Goal: Transaction & Acquisition: Purchase product/service

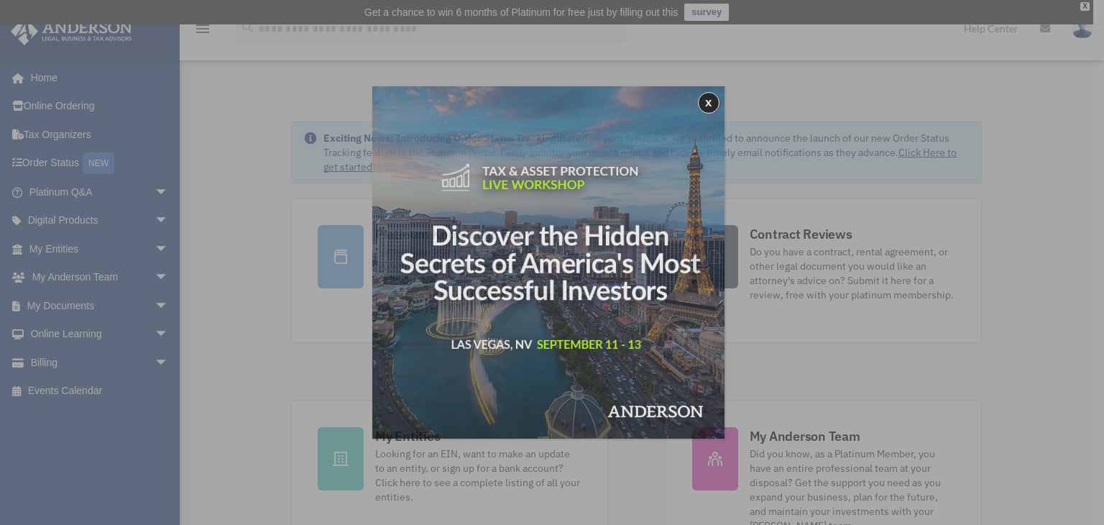
click at [49, 252] on div "x" at bounding box center [552, 262] width 1104 height 525
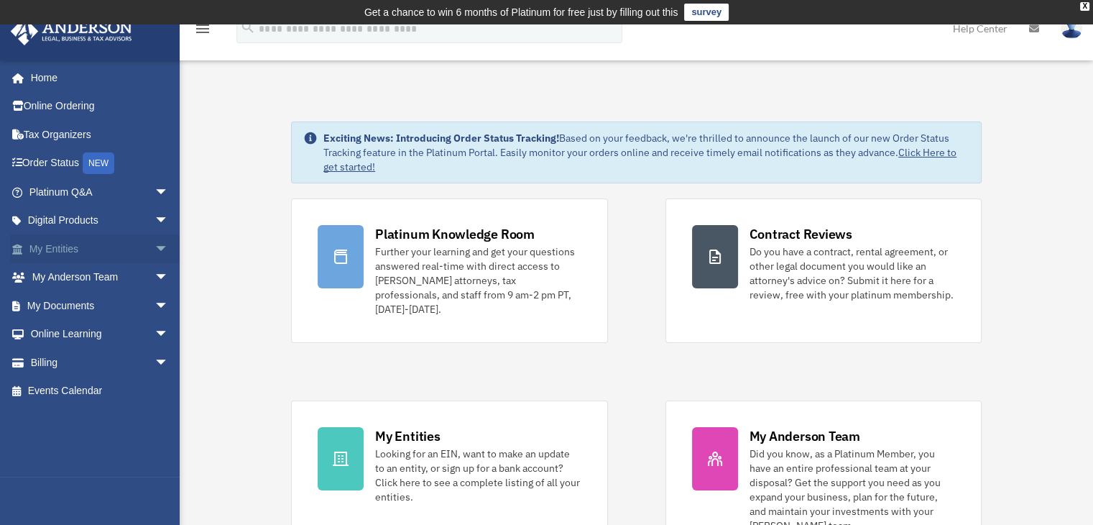
click at [155, 245] on span "arrow_drop_down" at bounding box center [169, 248] width 29 height 29
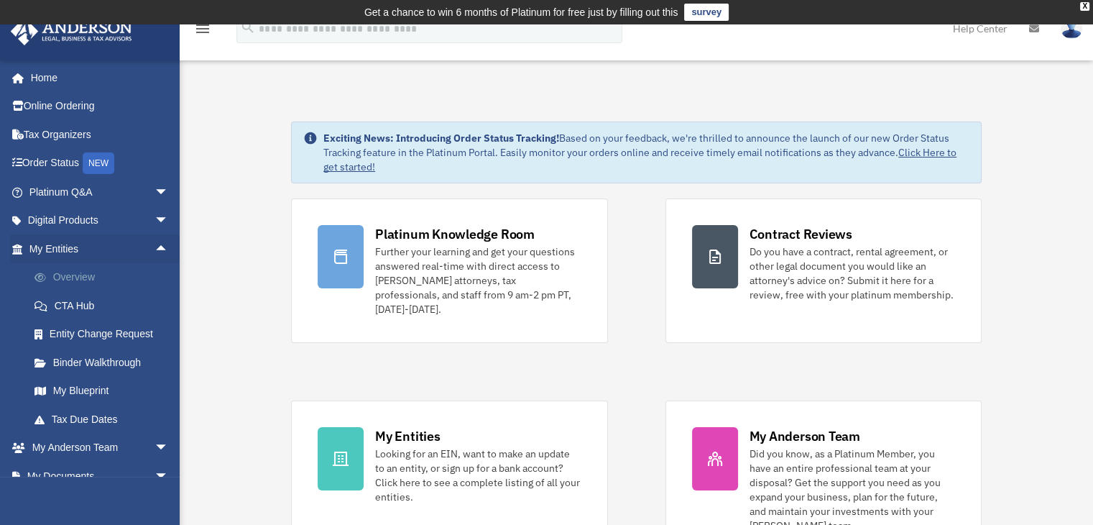
click at [70, 271] on link "Overview" at bounding box center [105, 277] width 170 height 29
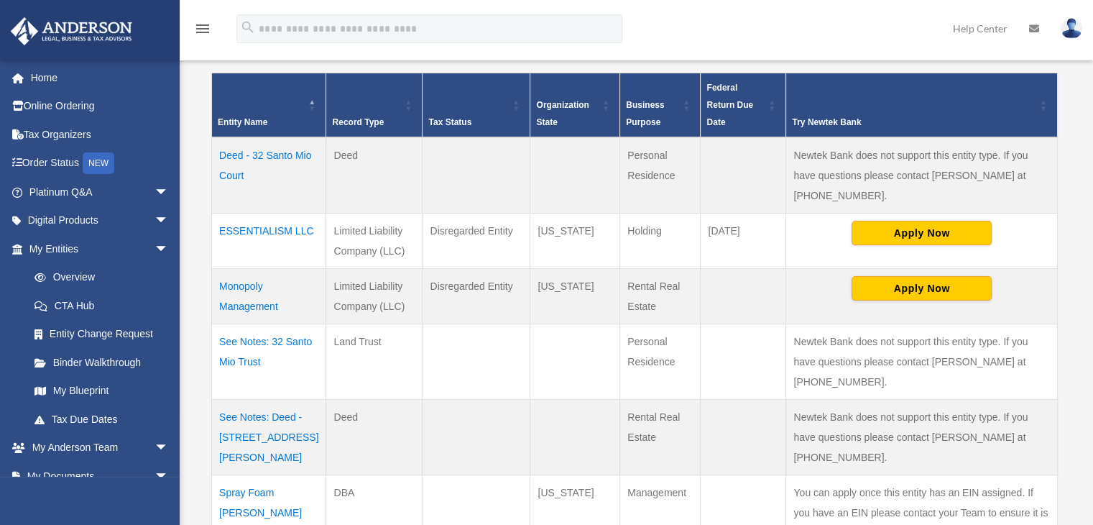
scroll to position [311, 0]
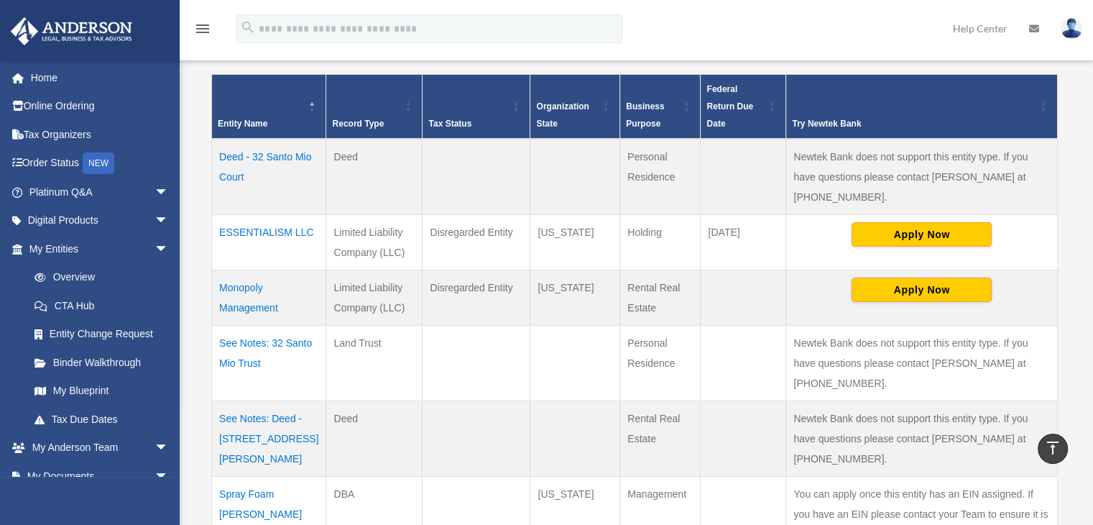
click at [244, 272] on td "Monopoly Management" at bounding box center [269, 297] width 114 height 55
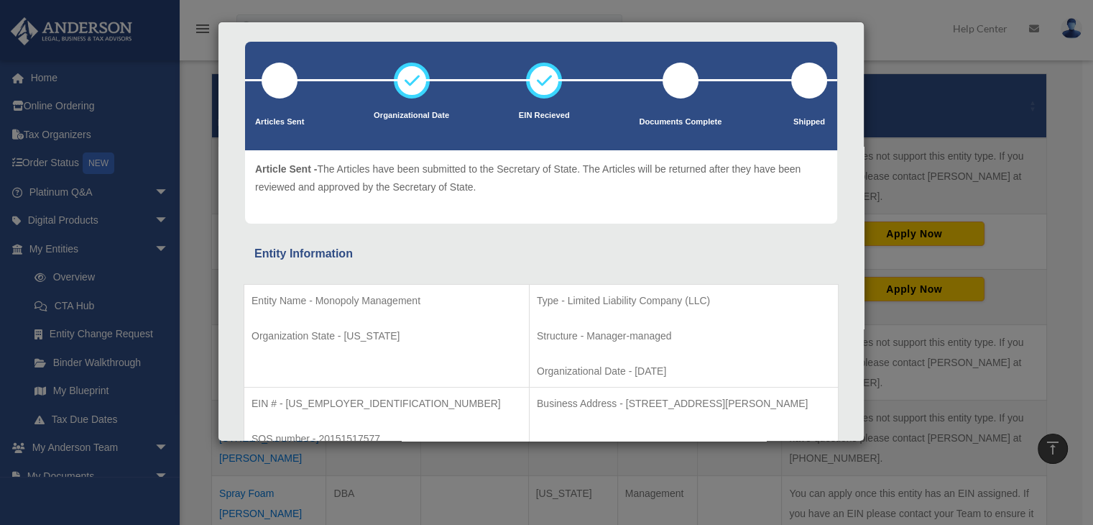
scroll to position [144, 0]
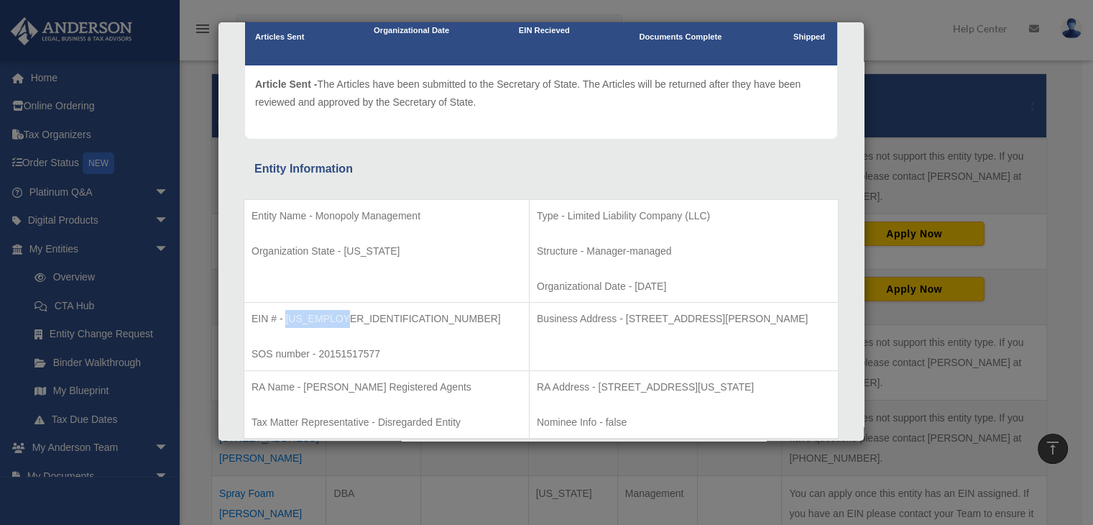
drag, startPoint x: 339, startPoint y: 315, endPoint x: 286, endPoint y: 314, distance: 53.2
click at [286, 314] on p "EIN # - [US_EMPLOYER_IDENTIFICATION_NUMBER]" at bounding box center [387, 319] width 270 height 18
copy p "[US_EMPLOYER_IDENTIFICATION_NUMBER]"
drag, startPoint x: 380, startPoint y: 354, endPoint x: 317, endPoint y: 346, distance: 63.0
click at [317, 346] on p "SOS number - 20151517577" at bounding box center [387, 354] width 270 height 18
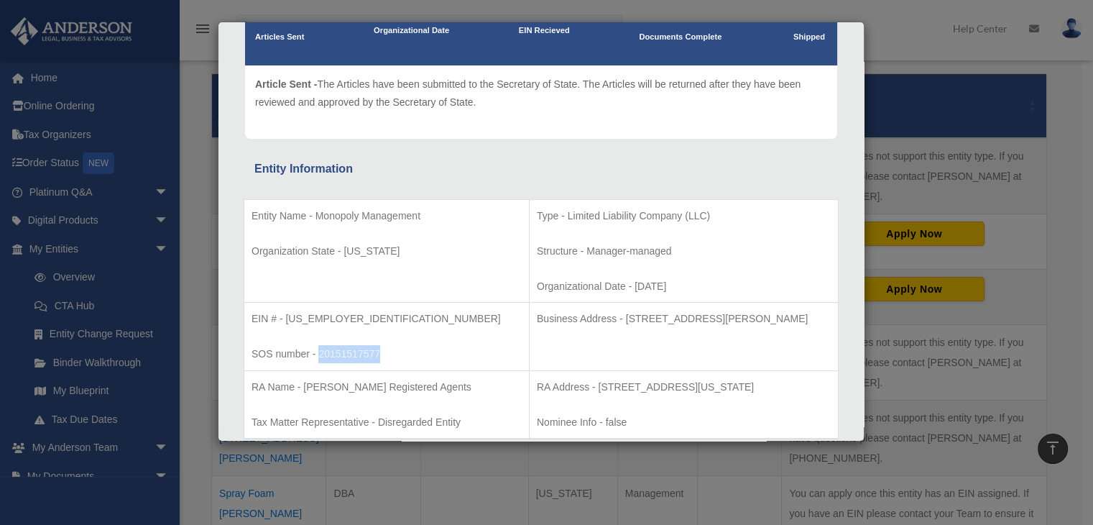
copy p "20151517577"
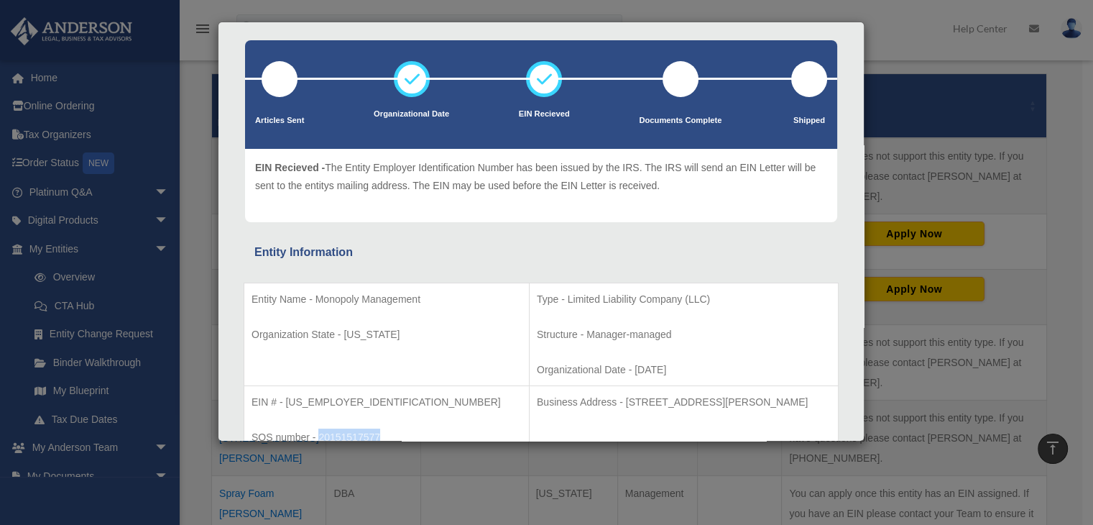
scroll to position [0, 0]
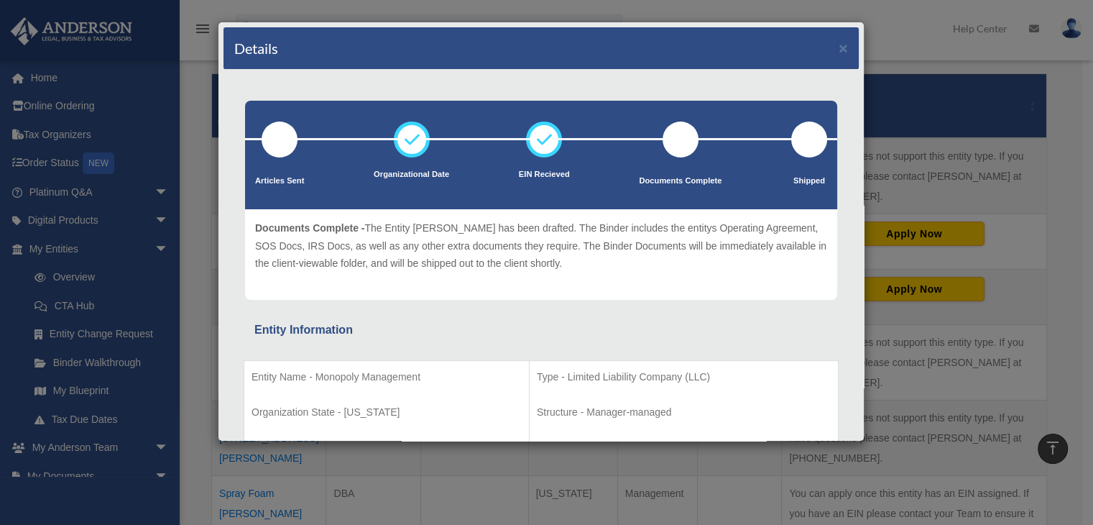
click at [81, 275] on div "Details × Articles Sent Organizational Date" at bounding box center [546, 262] width 1093 height 525
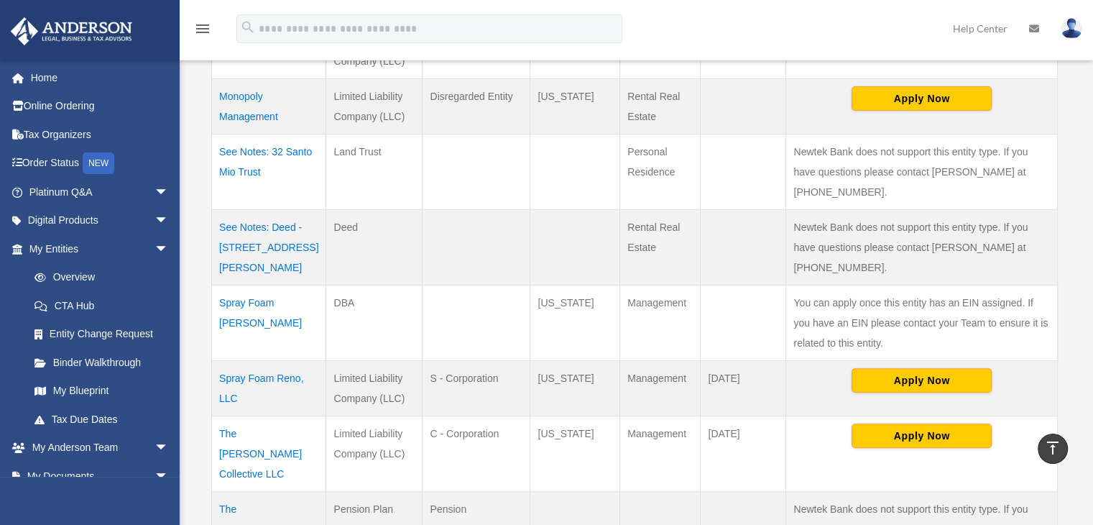
scroll to position [527, 0]
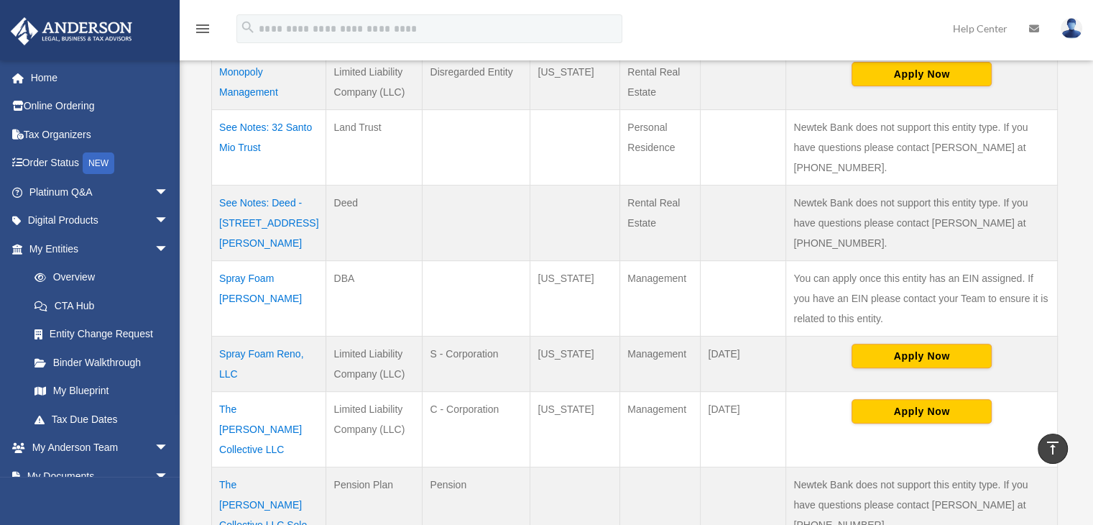
click at [235, 336] on td "Spray Foam Reno, LLC" at bounding box center [269, 363] width 114 height 55
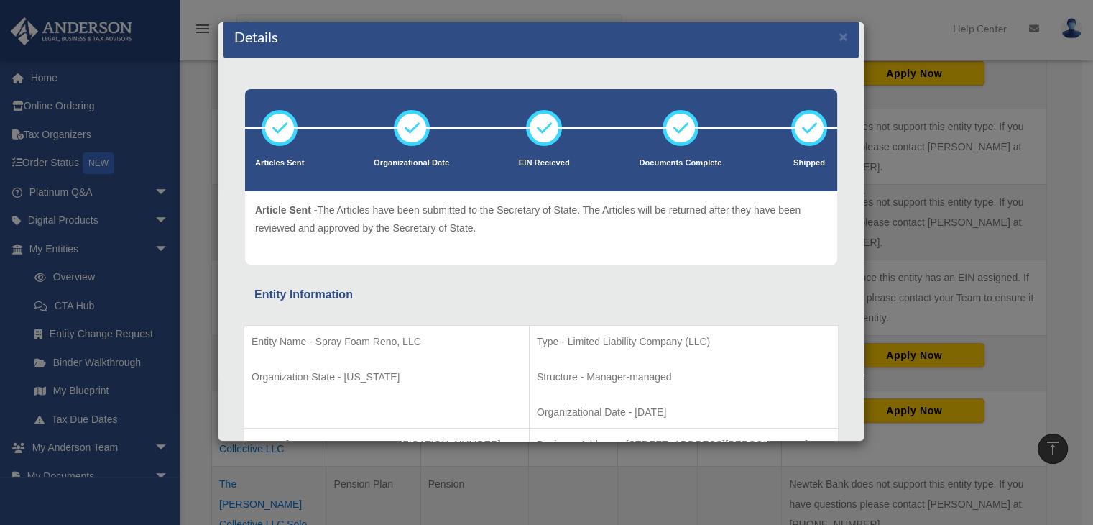
scroll to position [0, 0]
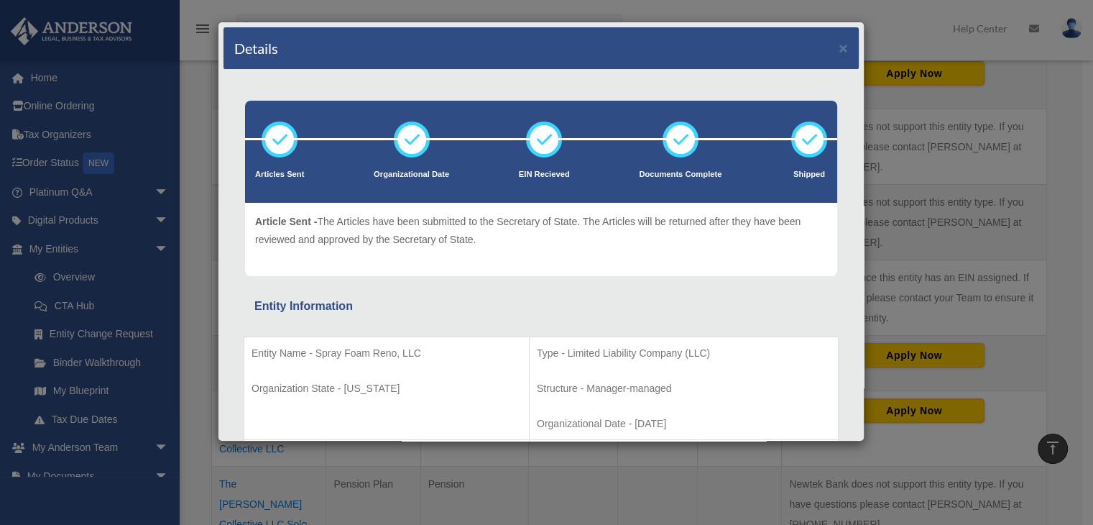
click at [35, 77] on div "Details × Articles Sent Organizational Date" at bounding box center [546, 262] width 1093 height 525
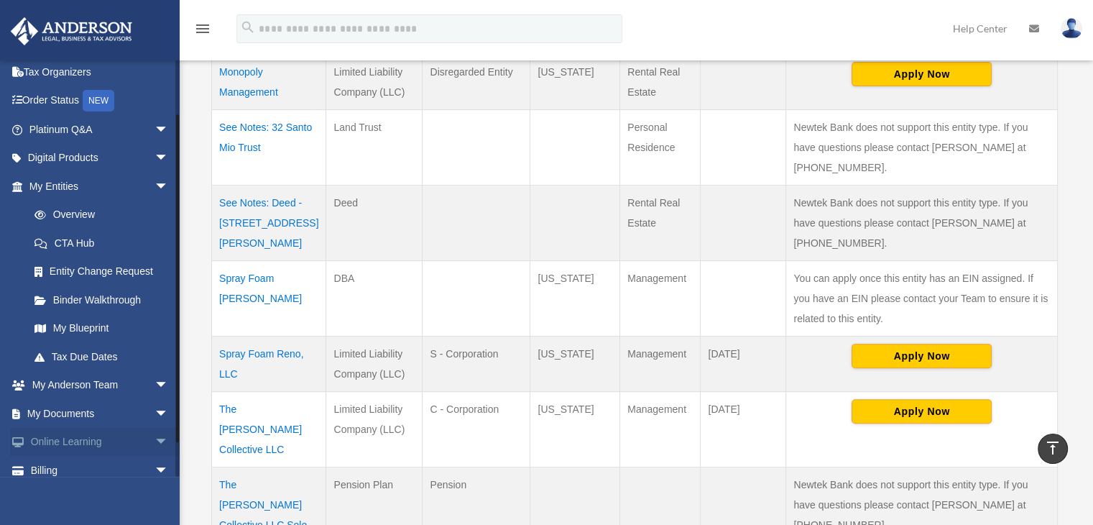
scroll to position [101, 0]
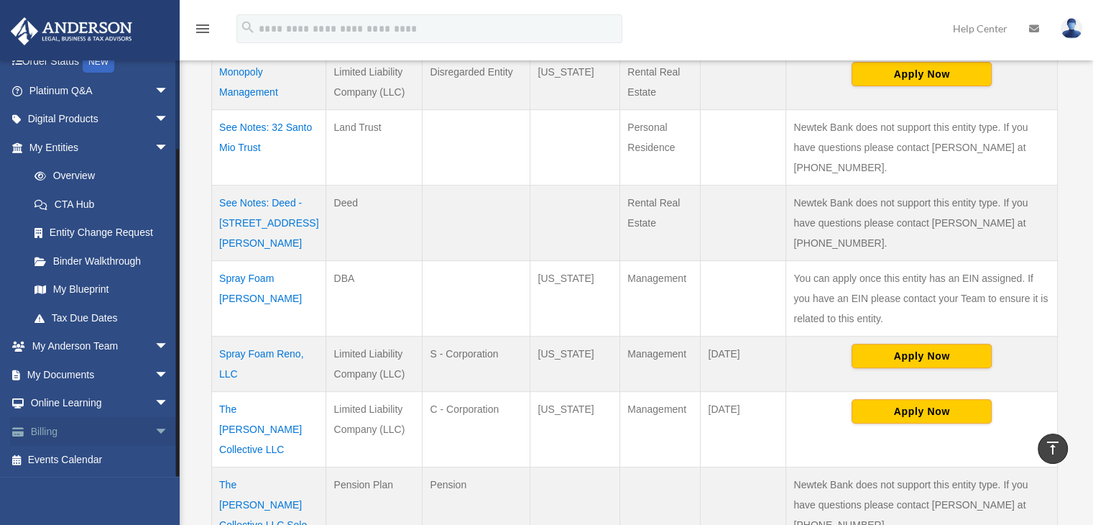
click at [55, 433] on link "Billing arrow_drop_down" at bounding box center [100, 431] width 180 height 29
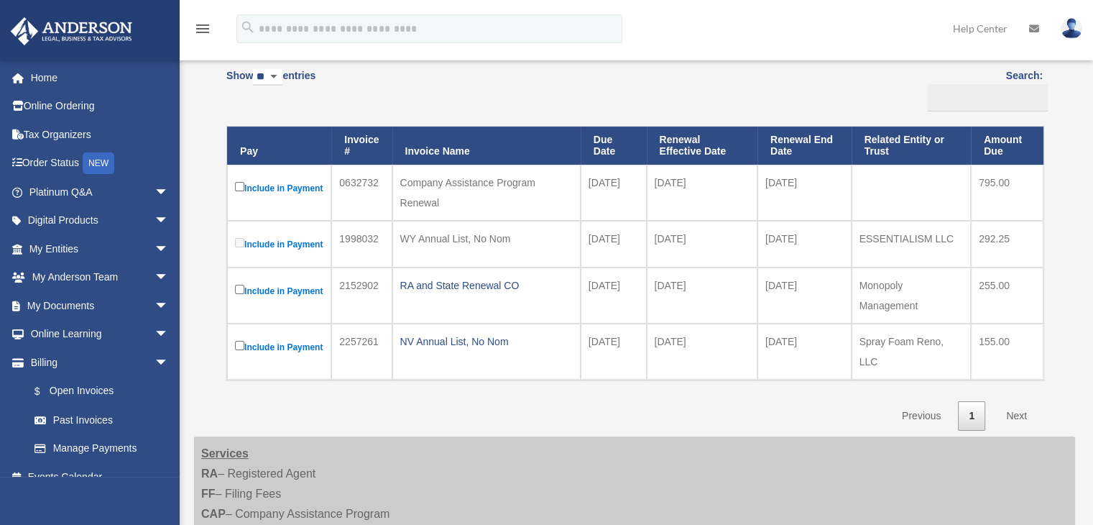
scroll to position [288, 0]
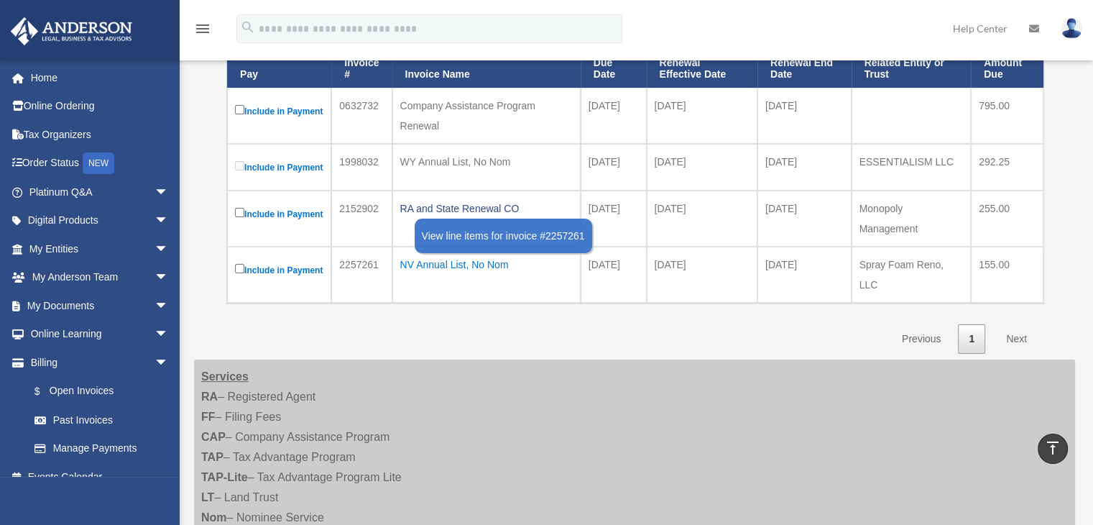
click at [426, 275] on div "NV Annual List, No Nom" at bounding box center [486, 265] width 173 height 20
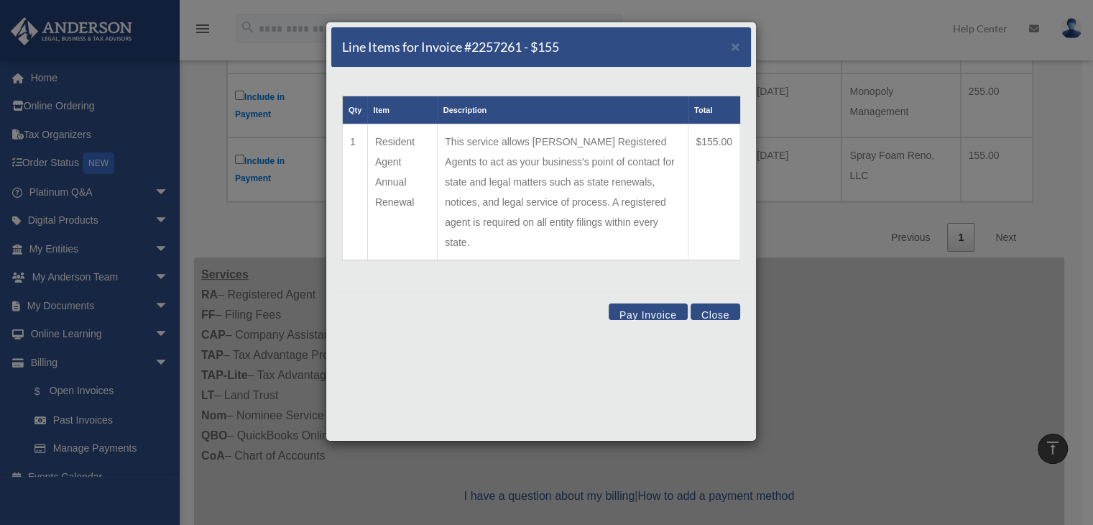
scroll to position [431, 0]
click at [712, 303] on button "Close" at bounding box center [716, 311] width 50 height 17
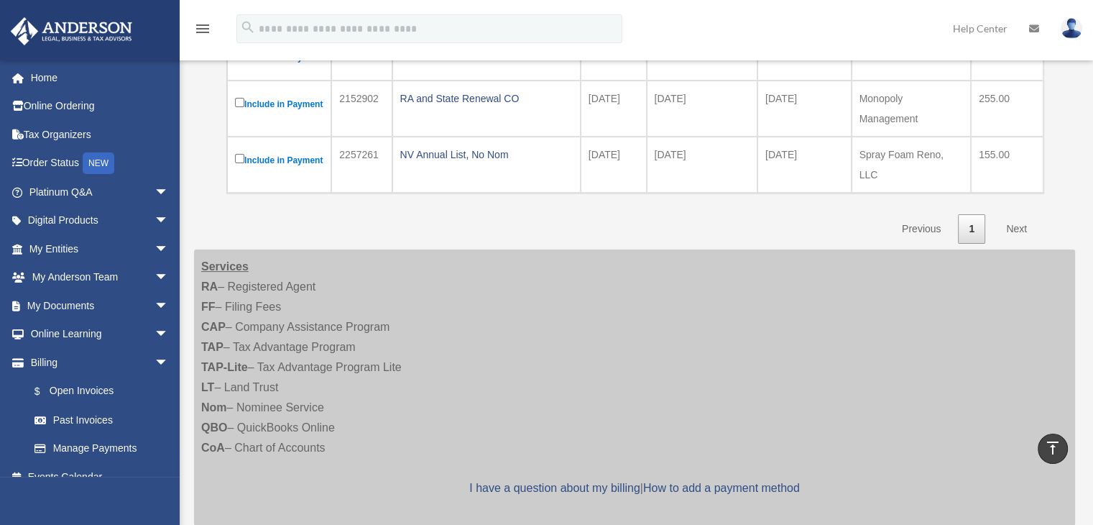
scroll to position [359, 0]
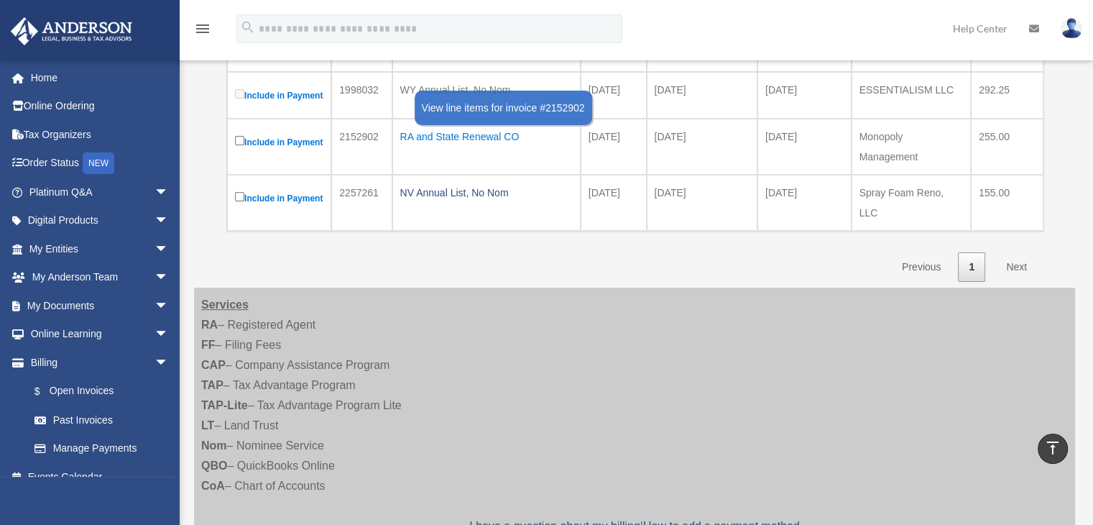
click at [458, 147] on div "RA and State Renewal CO" at bounding box center [486, 137] width 173 height 20
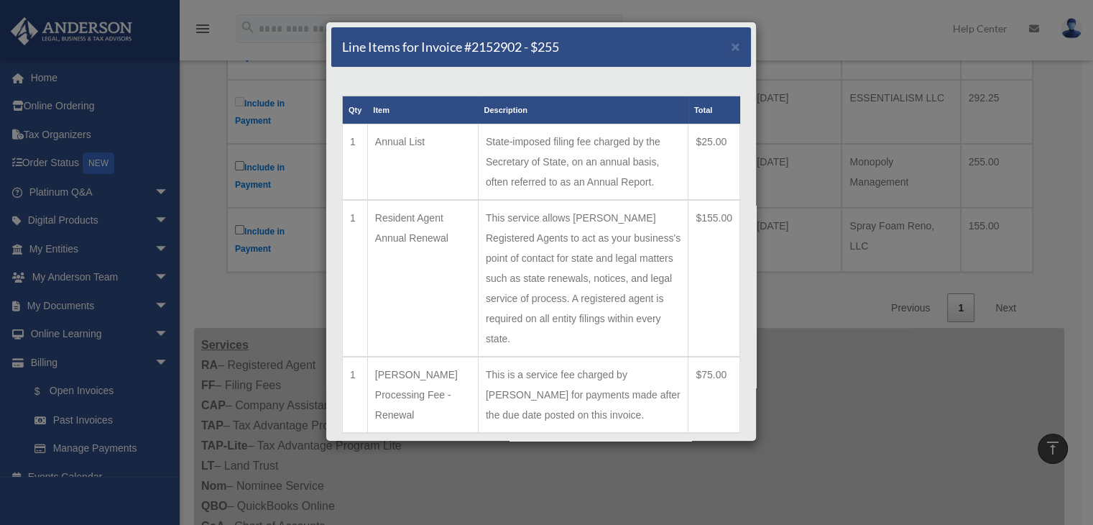
scroll to position [50, 0]
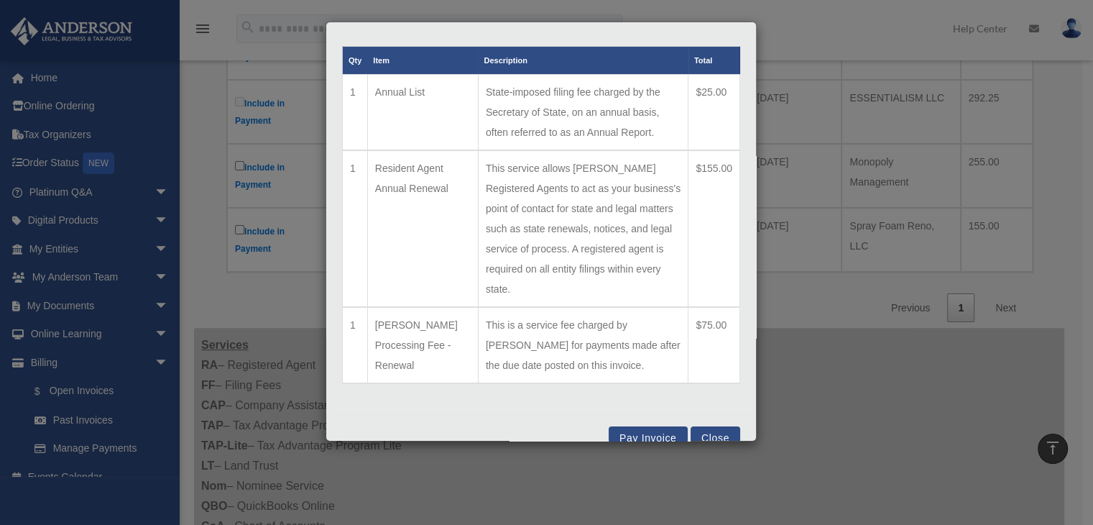
click at [648, 426] on button "Pay Invoice" at bounding box center [648, 434] width 79 height 17
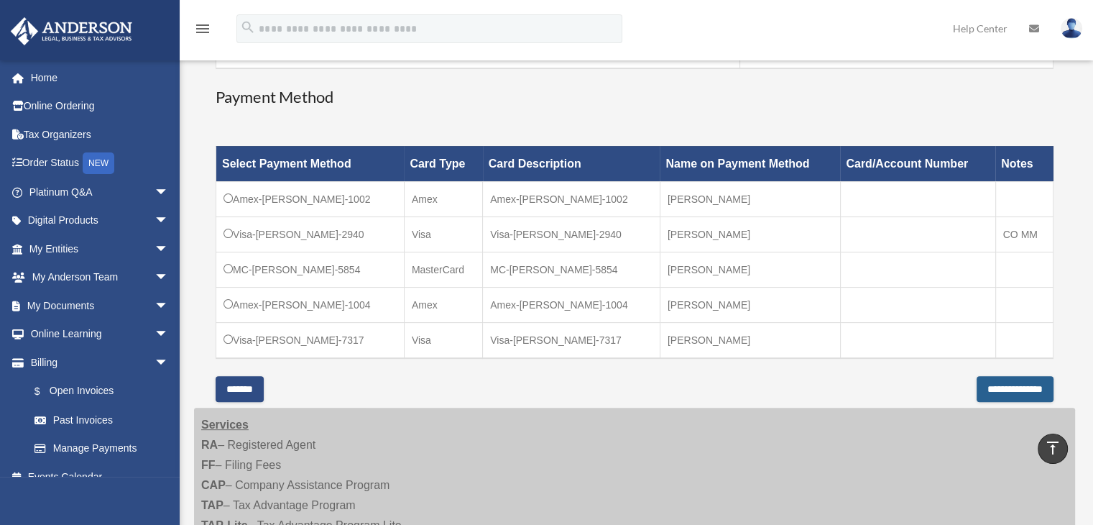
click at [977, 382] on input "**********" at bounding box center [1015, 389] width 77 height 26
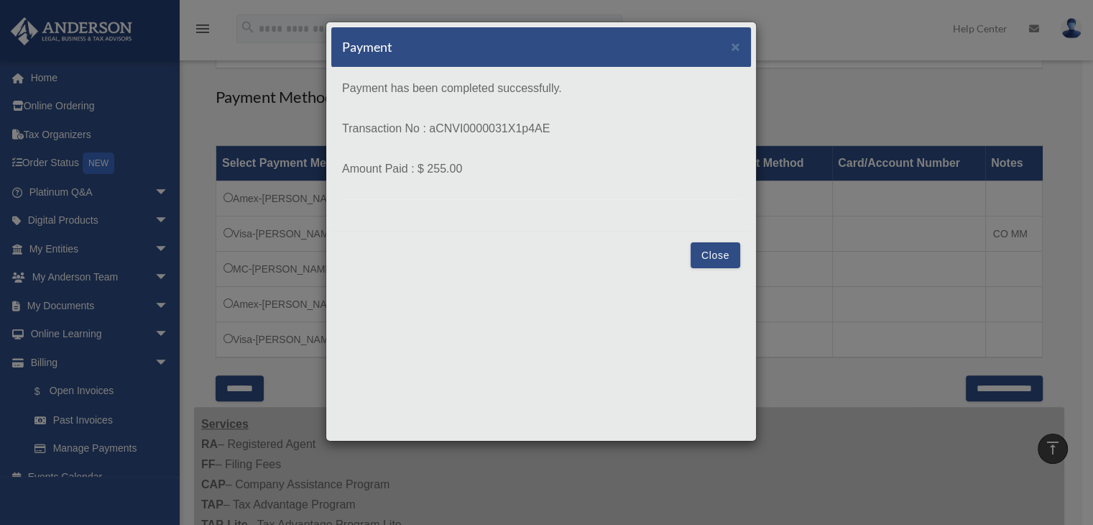
click at [708, 255] on button "Close" at bounding box center [716, 255] width 50 height 26
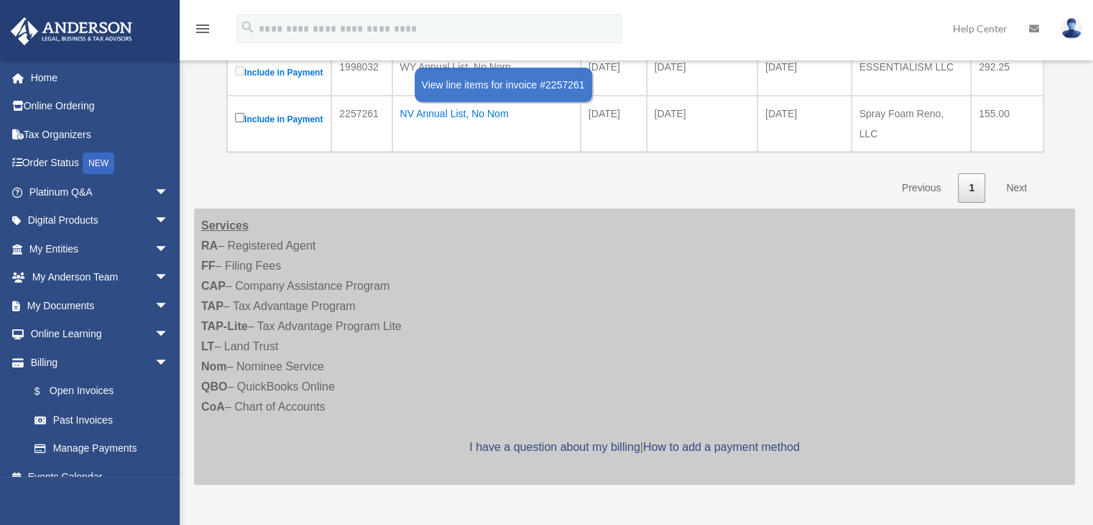
scroll to position [383, 0]
click at [456, 123] on div "NV Annual List, No Nom" at bounding box center [486, 113] width 173 height 20
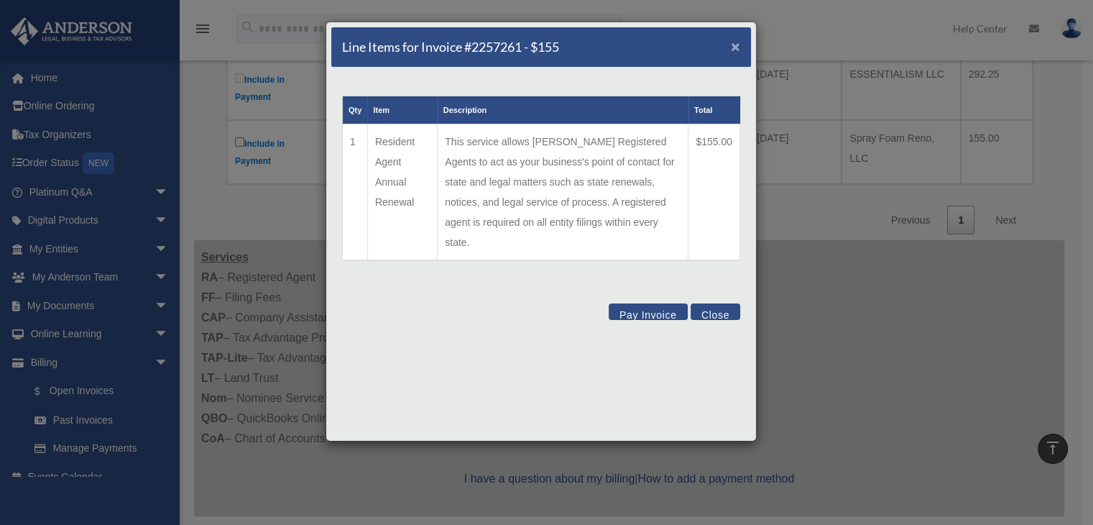
click at [733, 47] on span "×" at bounding box center [735, 46] width 9 height 17
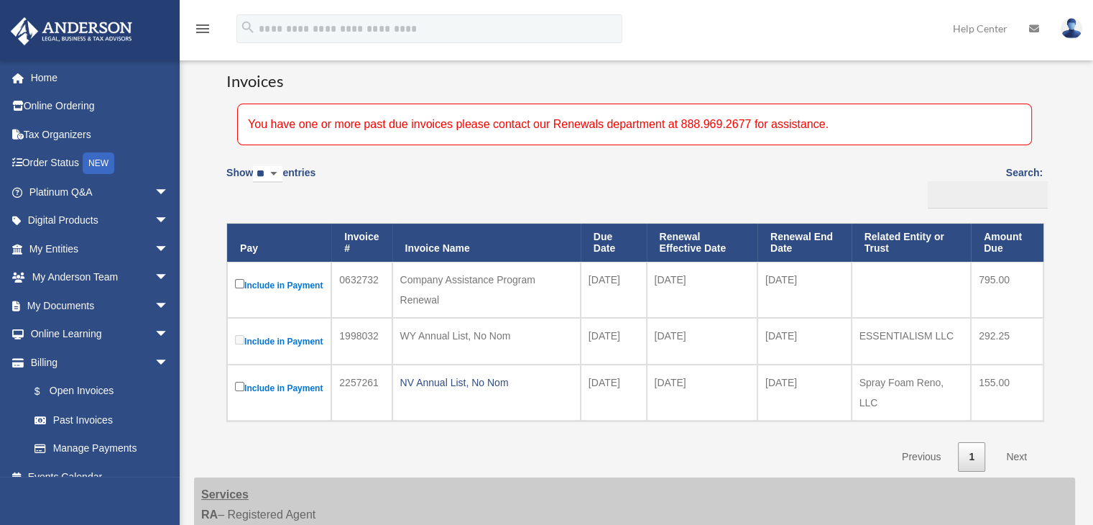
scroll to position [24, 0]
